Goal: Navigation & Orientation: Find specific page/section

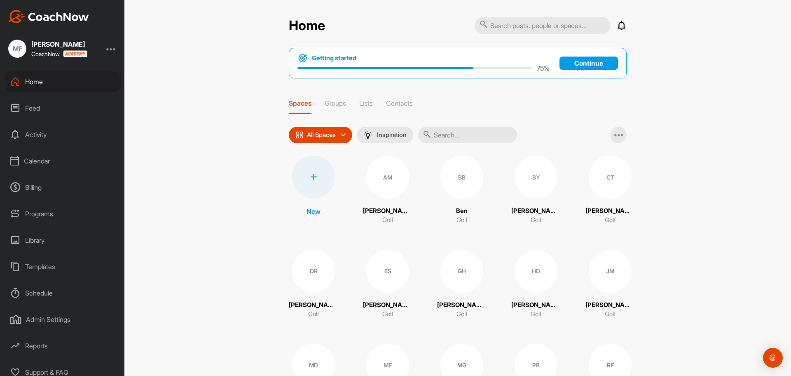
click at [46, 160] on div "Calendar" at bounding box center [63, 160] width 116 height 21
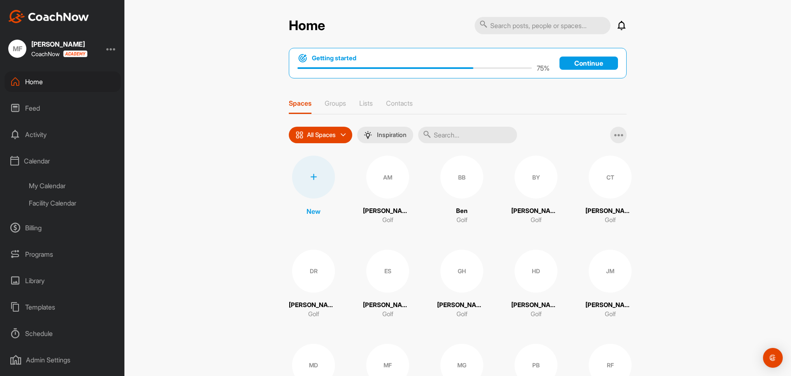
click at [52, 187] on div "My Calendar" at bounding box center [72, 185] width 98 height 17
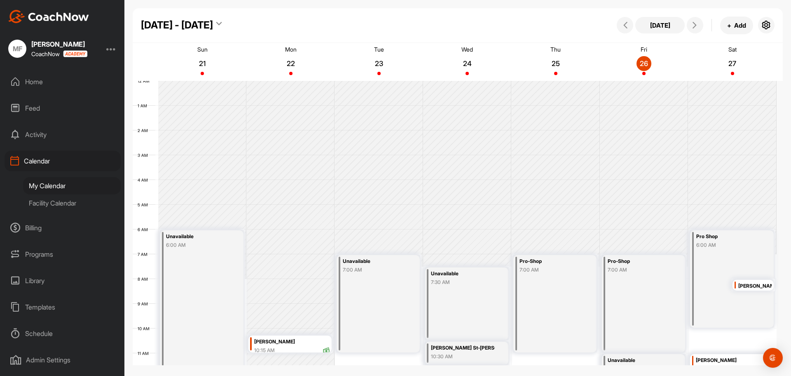
scroll to position [143, 0]
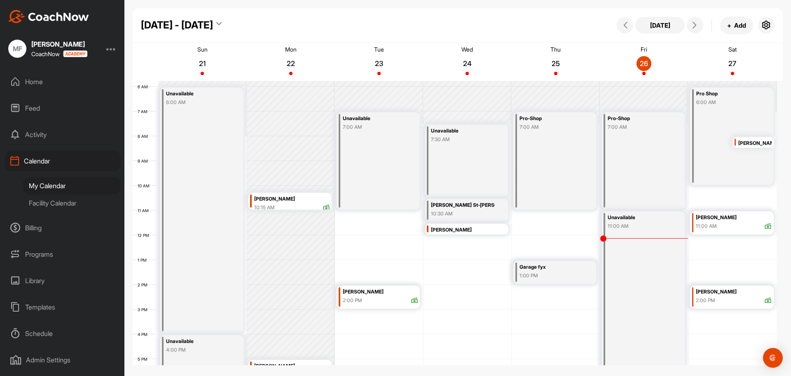
click at [52, 198] on div "Facility Calendar" at bounding box center [72, 202] width 98 height 17
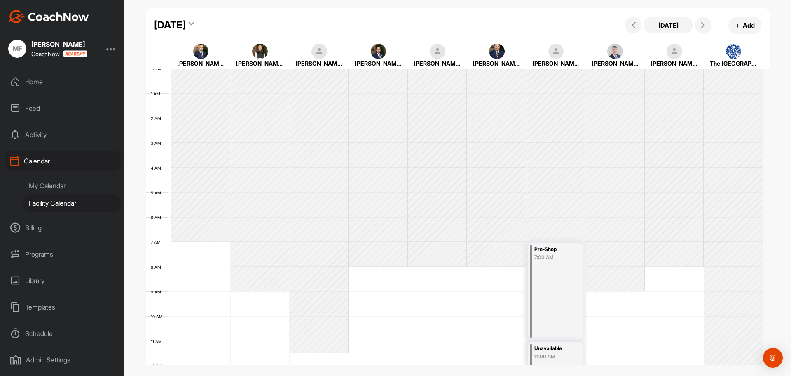
scroll to position [143, 0]
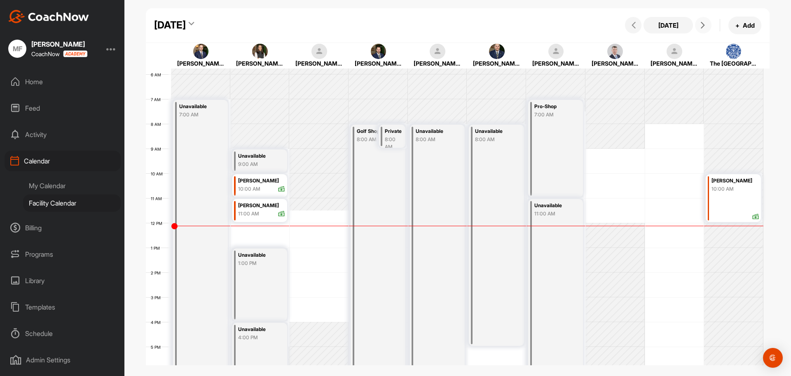
click at [707, 30] on button at bounding box center [703, 25] width 16 height 16
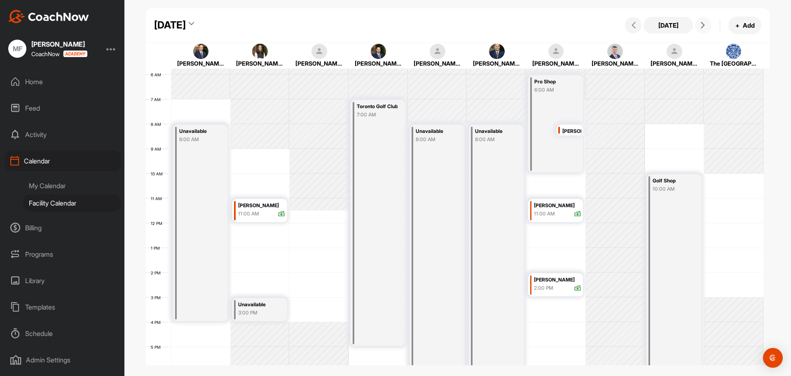
click at [707, 30] on button at bounding box center [703, 25] width 16 height 16
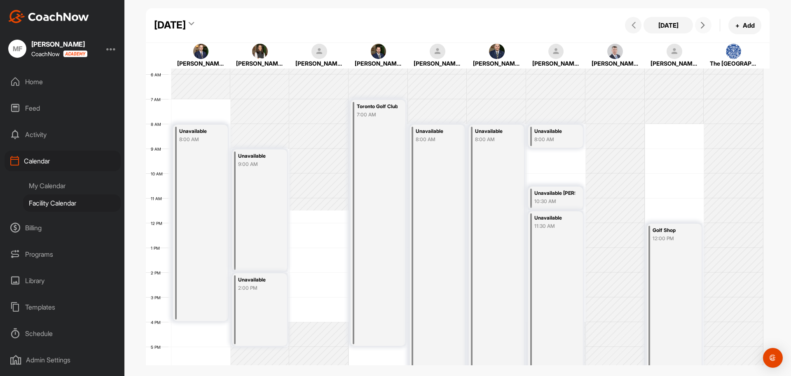
click at [707, 30] on button at bounding box center [703, 25] width 16 height 16
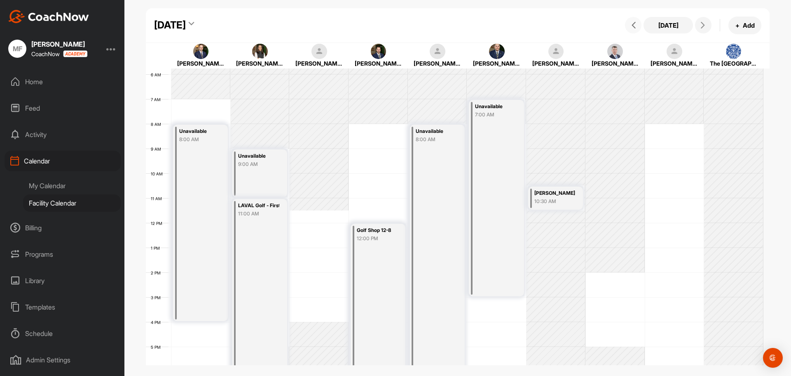
click at [630, 29] on button at bounding box center [633, 25] width 16 height 16
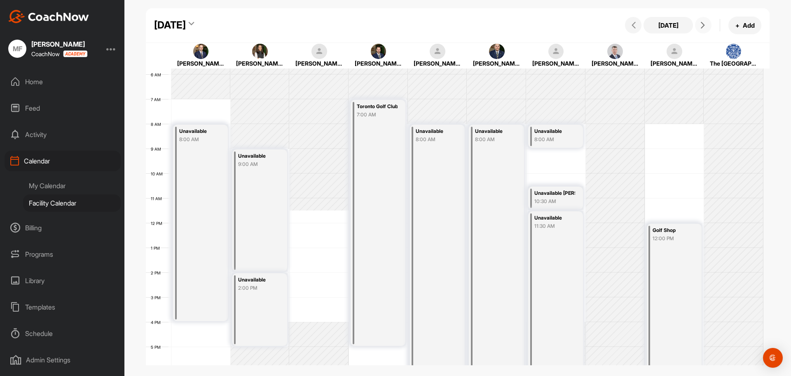
click at [707, 28] on button at bounding box center [703, 25] width 16 height 16
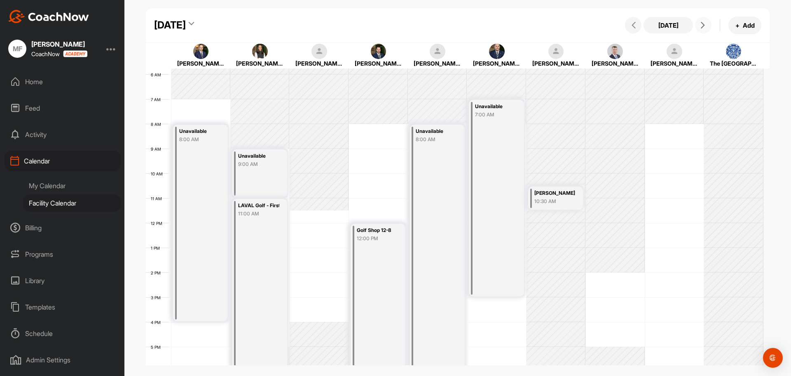
click at [707, 28] on button at bounding box center [703, 25] width 16 height 16
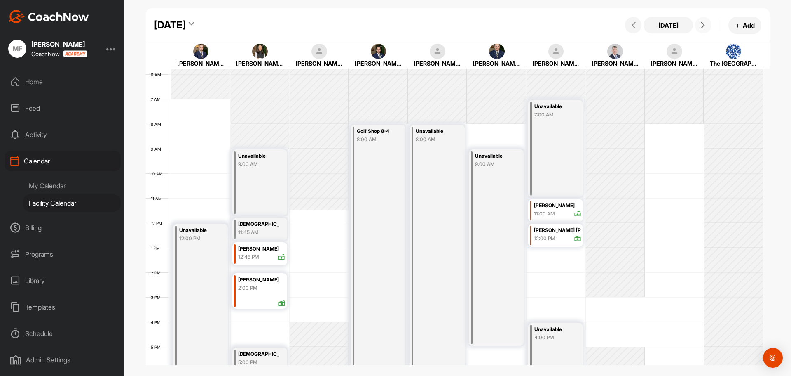
click at [707, 28] on button at bounding box center [703, 25] width 16 height 16
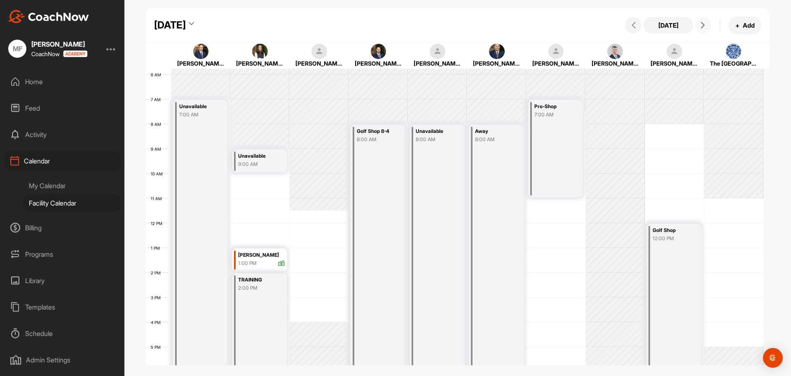
click at [707, 28] on button at bounding box center [703, 25] width 16 height 16
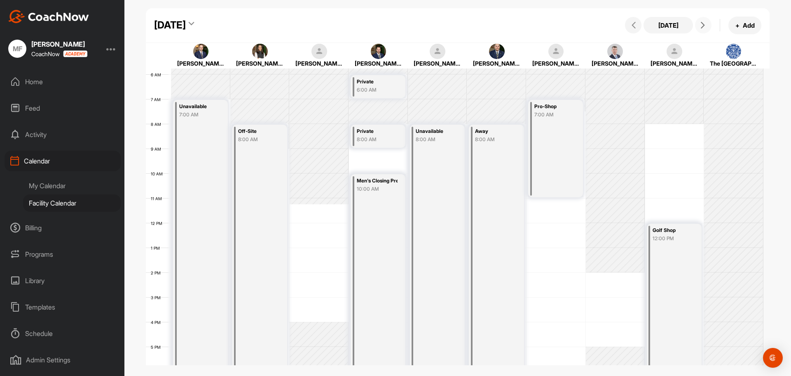
click at [707, 28] on button at bounding box center [703, 25] width 16 height 16
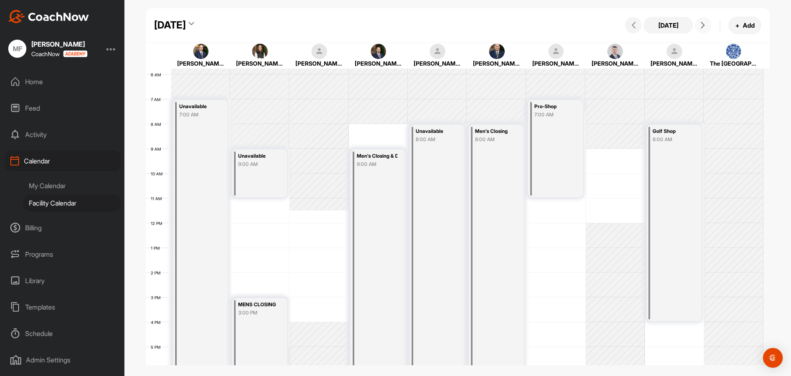
click at [703, 23] on icon at bounding box center [703, 25] width 7 height 7
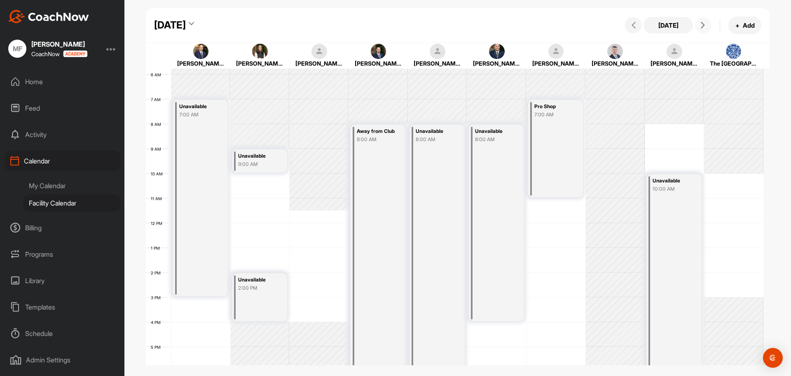
click at [703, 23] on icon at bounding box center [703, 25] width 7 height 7
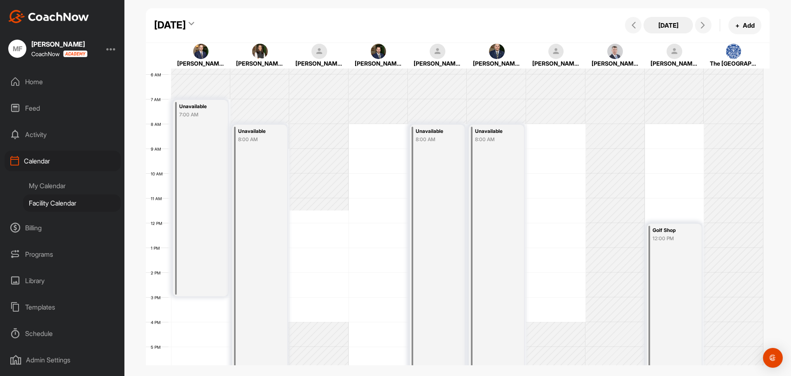
click at [669, 29] on button "[DATE]" at bounding box center [668, 25] width 49 height 16
